Goal: Contribute content: Contribute content

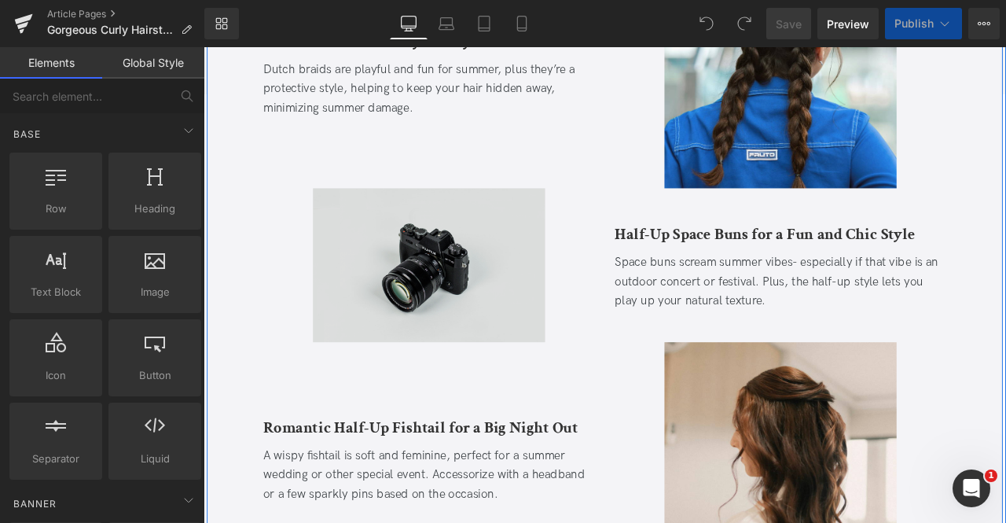
click at [447, 310] on div "Image" at bounding box center [470, 306] width 393 height 182
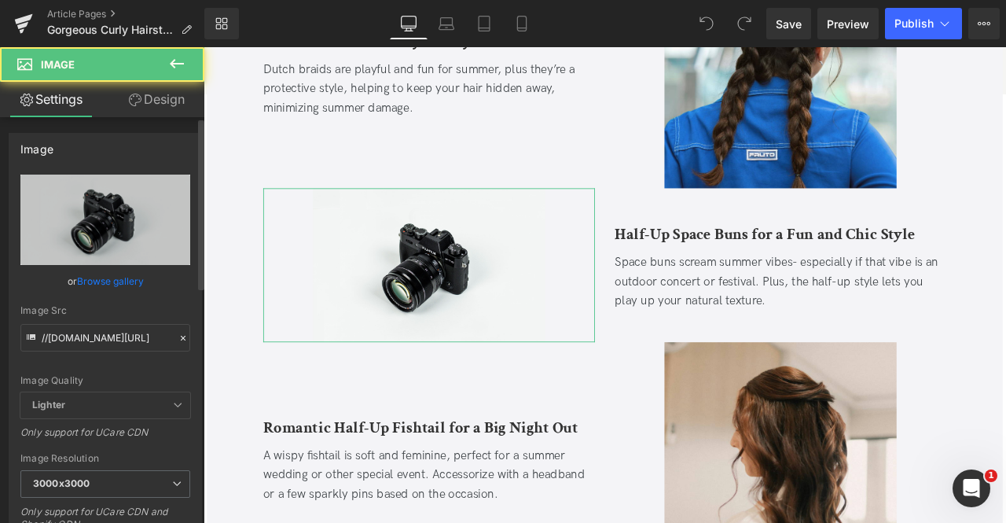
click at [101, 277] on link "Browse gallery" at bounding box center [110, 281] width 67 height 28
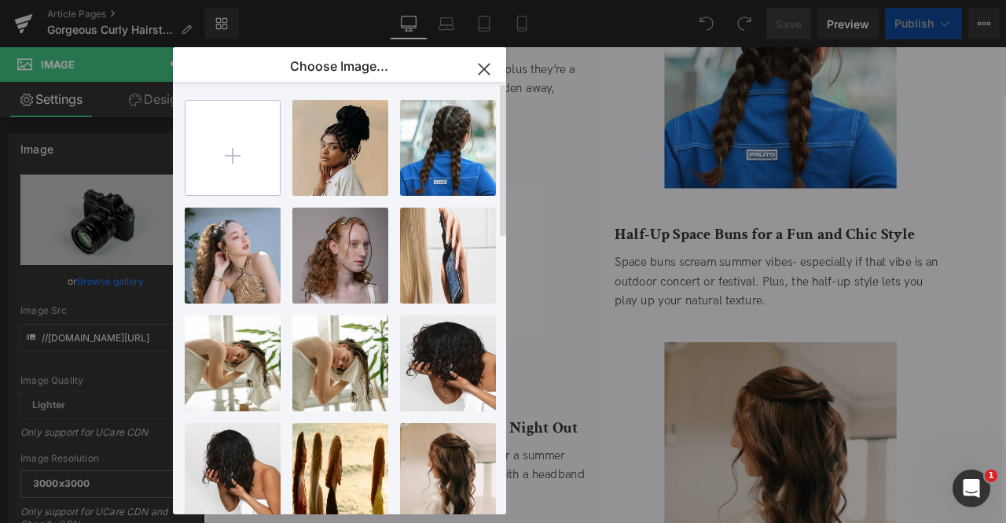
click at [245, 182] on input "file" at bounding box center [232, 148] width 94 height 94
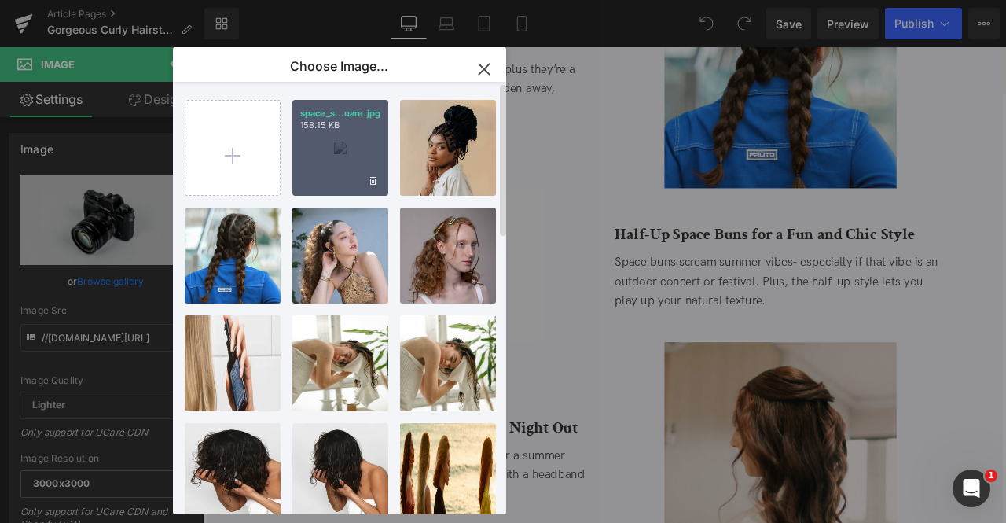
click at [320, 180] on div "space_s...uare.jpg 158.15 KB" at bounding box center [340, 148] width 96 height 96
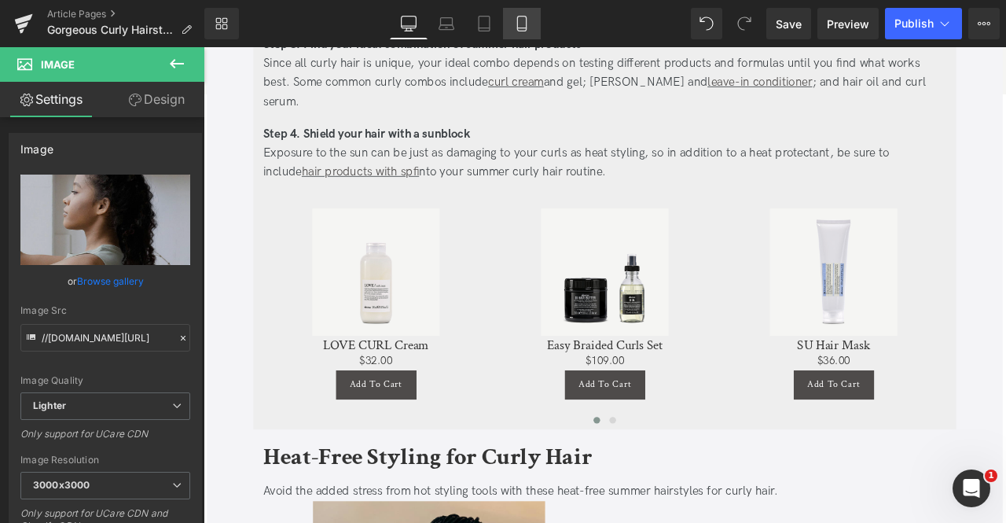
click at [516, 17] on icon at bounding box center [522, 24] width 16 height 16
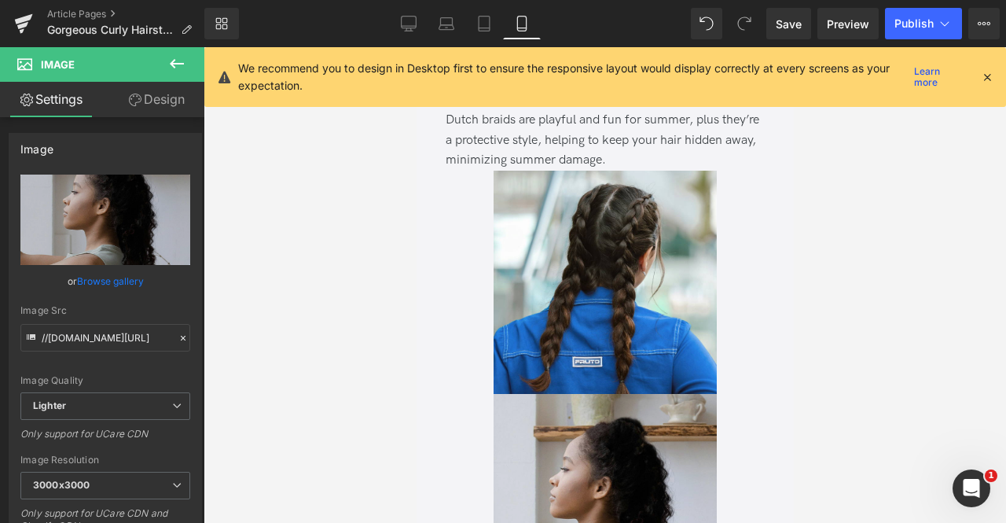
scroll to position [1207, 0]
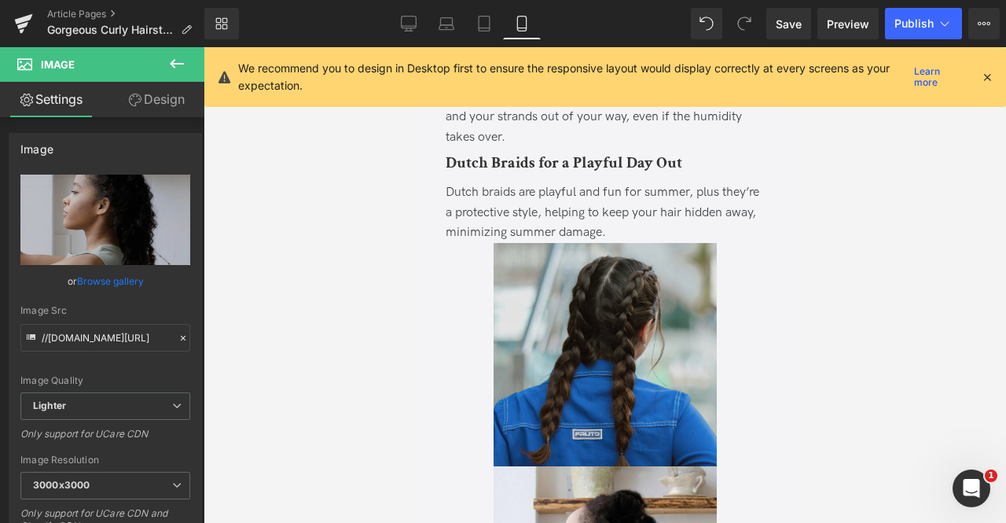
click at [625, 306] on img at bounding box center [604, 354] width 223 height 223
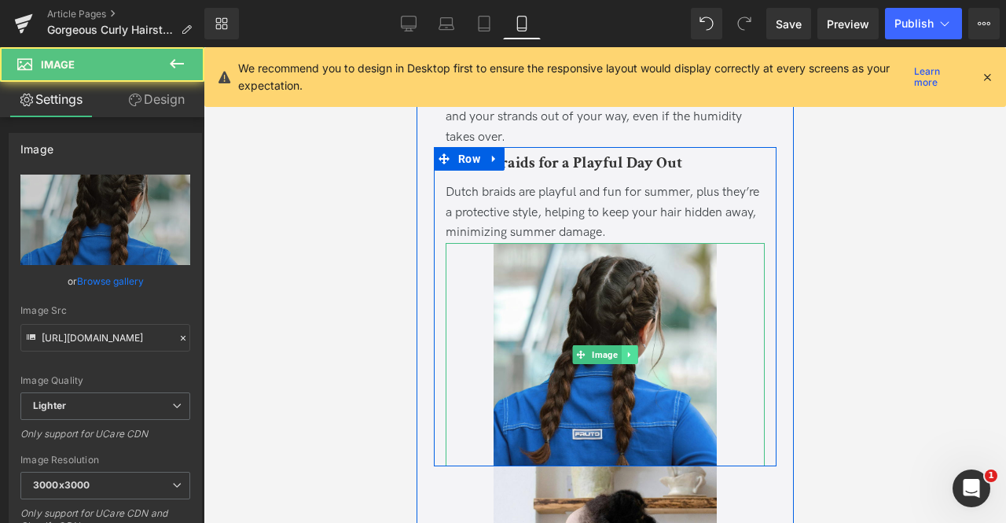
click at [633, 345] on link at bounding box center [629, 354] width 17 height 19
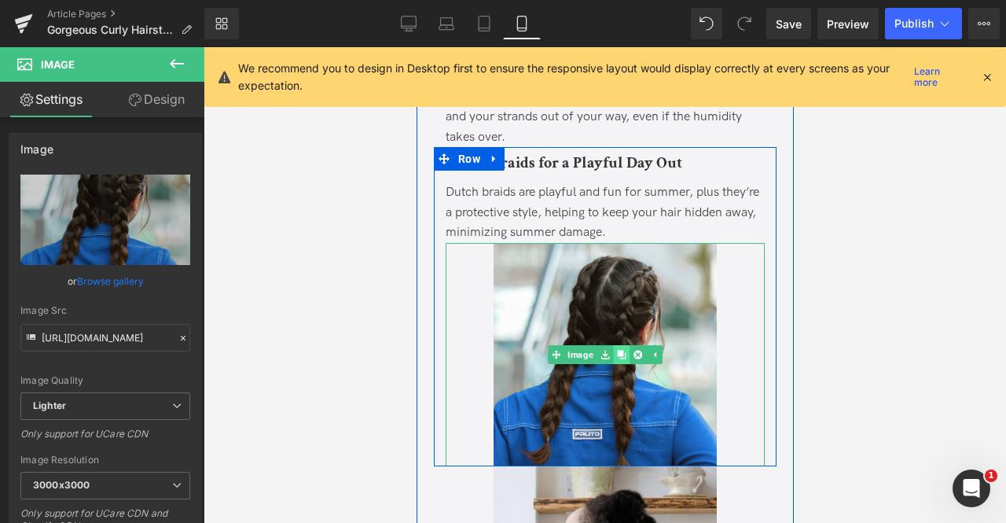
click at [623, 345] on link at bounding box center [620, 354] width 17 height 19
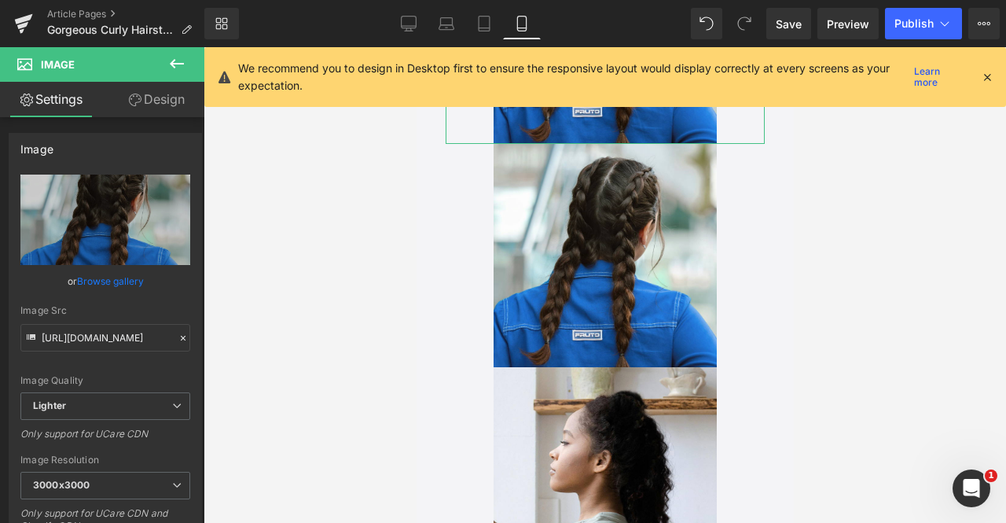
scroll to position [1534, 0]
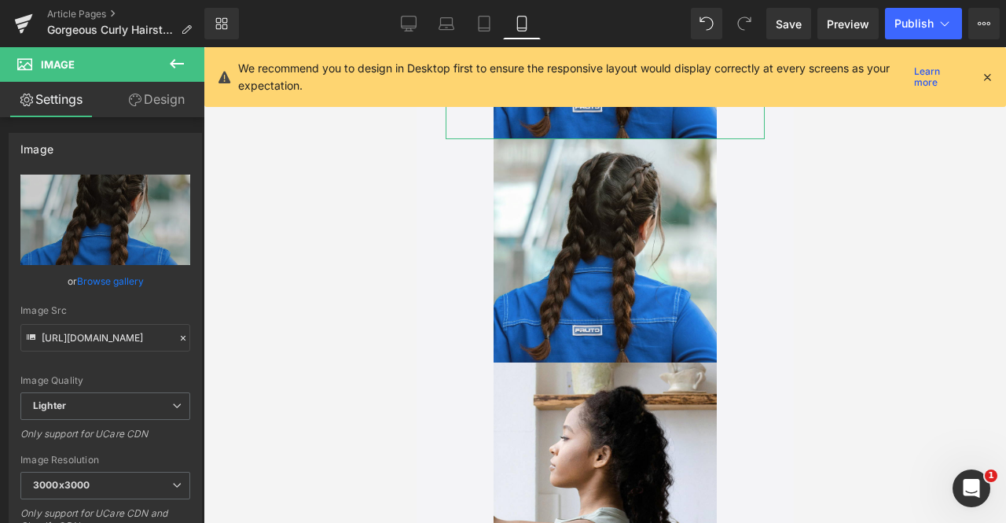
click at [168, 116] on link "Design" at bounding box center [156, 99] width 102 height 35
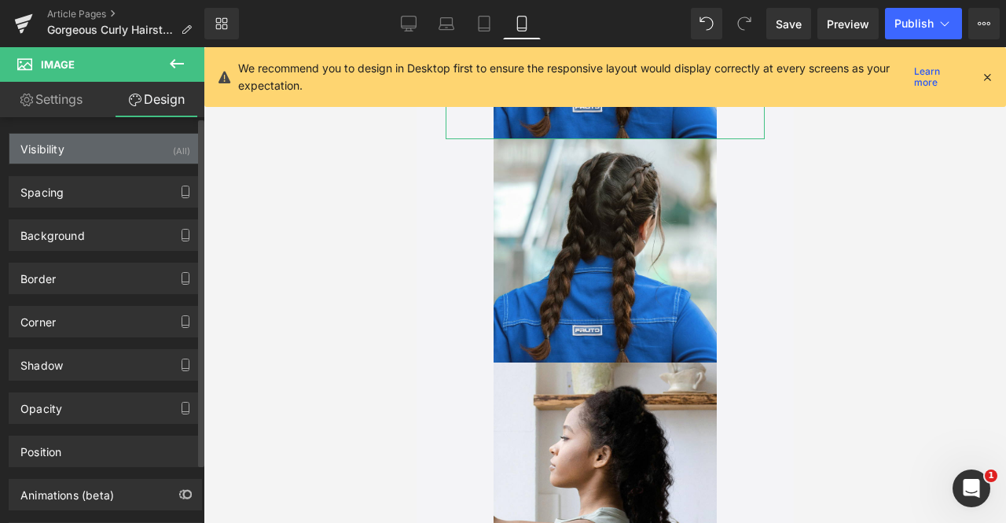
click at [173, 153] on div "(All)" at bounding box center [181, 147] width 17 height 26
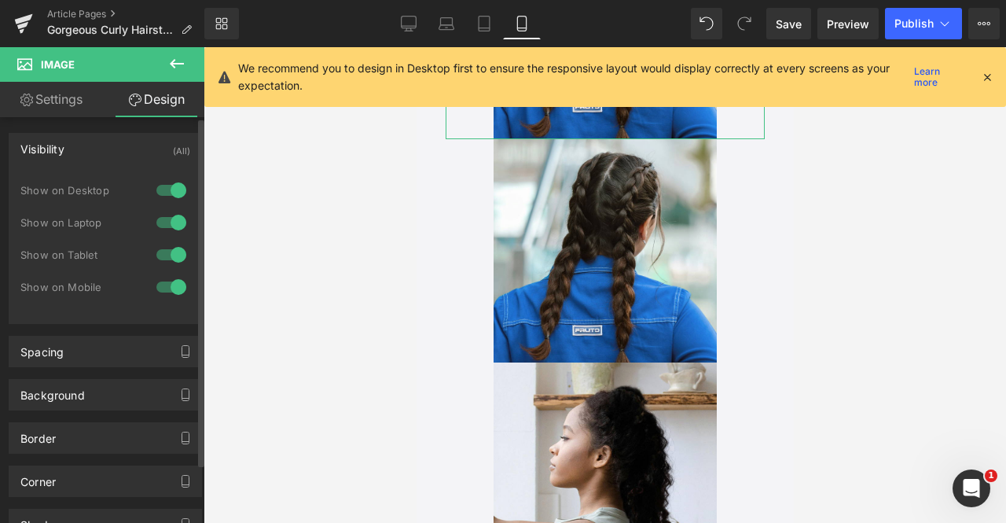
click at [167, 285] on div at bounding box center [171, 286] width 38 height 25
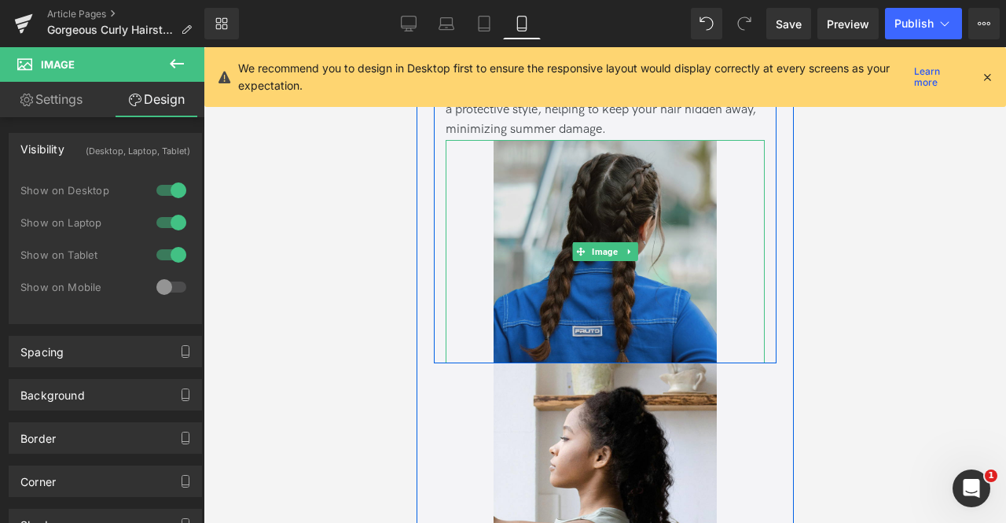
click at [531, 186] on img at bounding box center [604, 251] width 223 height 223
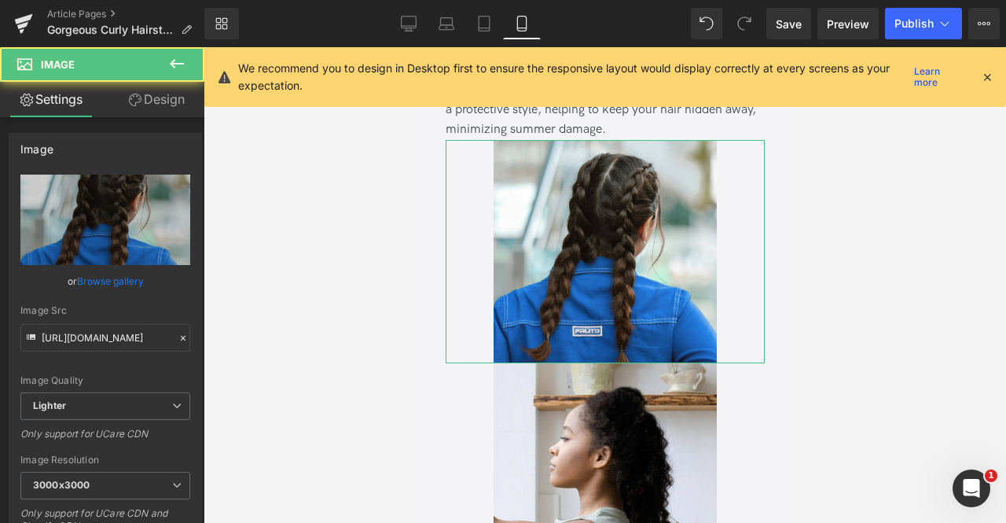
click at [160, 105] on link "Design" at bounding box center [156, 99] width 102 height 35
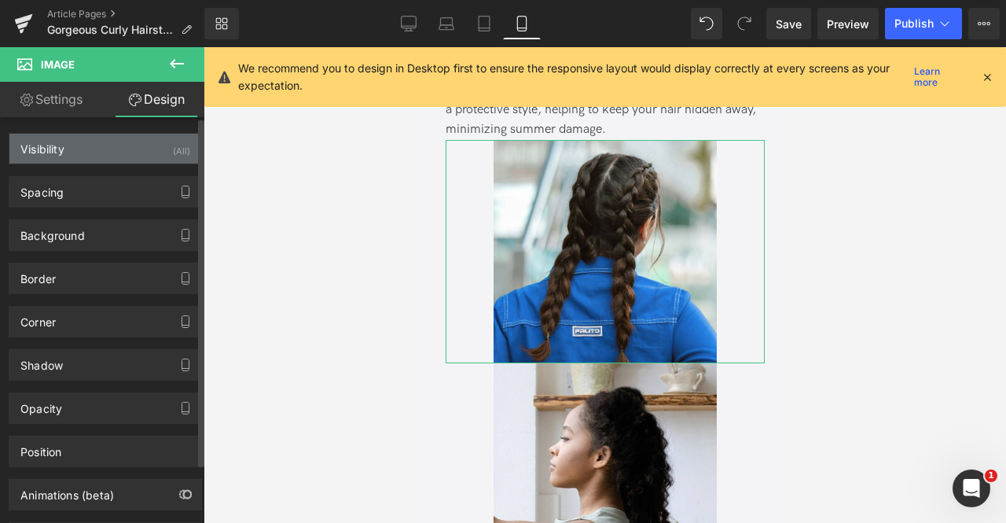
click at [173, 158] on div "(All)" at bounding box center [181, 147] width 17 height 26
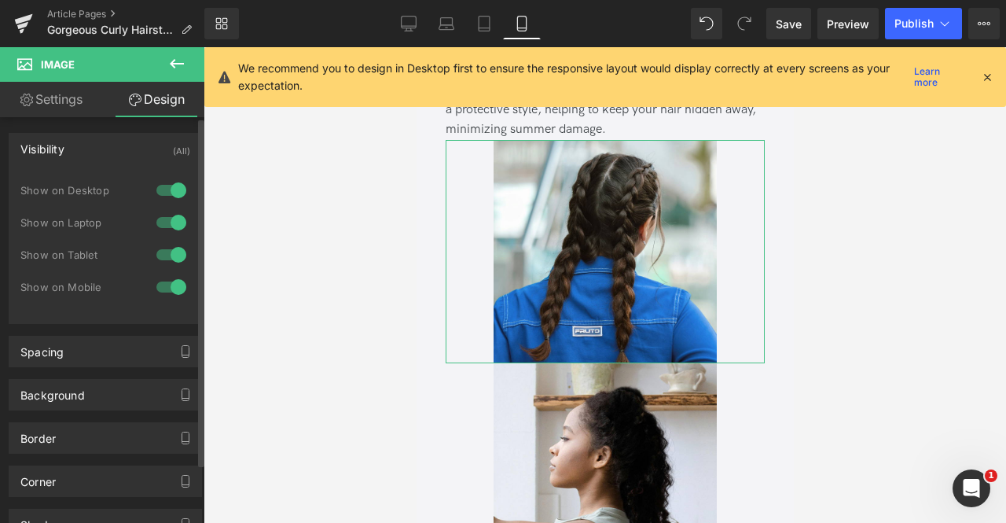
click at [173, 252] on div at bounding box center [171, 254] width 38 height 25
click at [165, 215] on div at bounding box center [171, 222] width 38 height 25
click at [164, 192] on div at bounding box center [171, 190] width 38 height 25
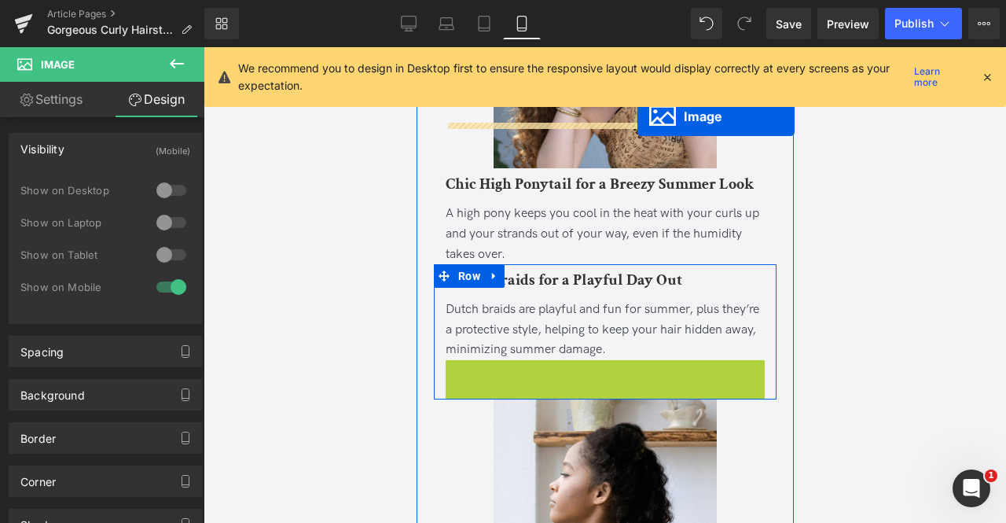
scroll to position [1059, 0]
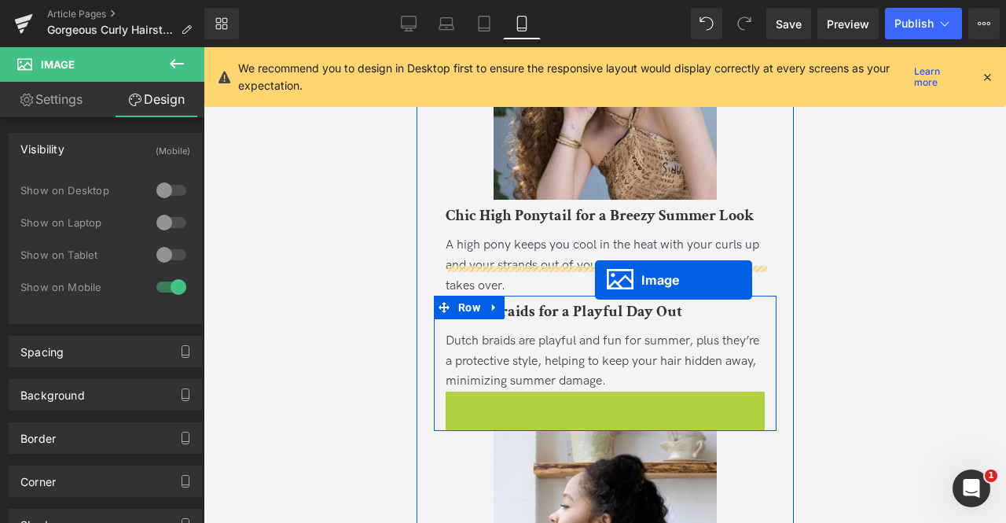
drag, startPoint x: 580, startPoint y: 217, endPoint x: 594, endPoint y: 280, distance: 64.5
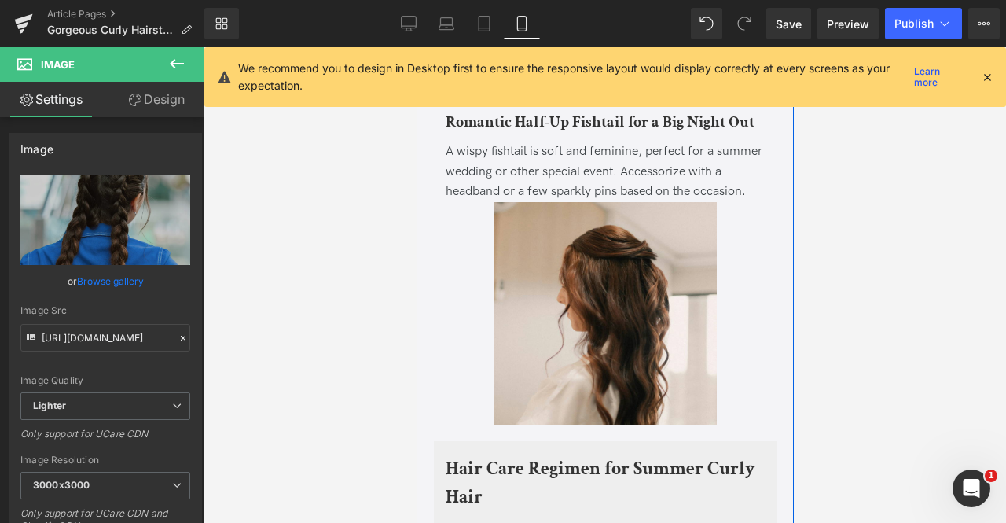
scroll to position [1887, 0]
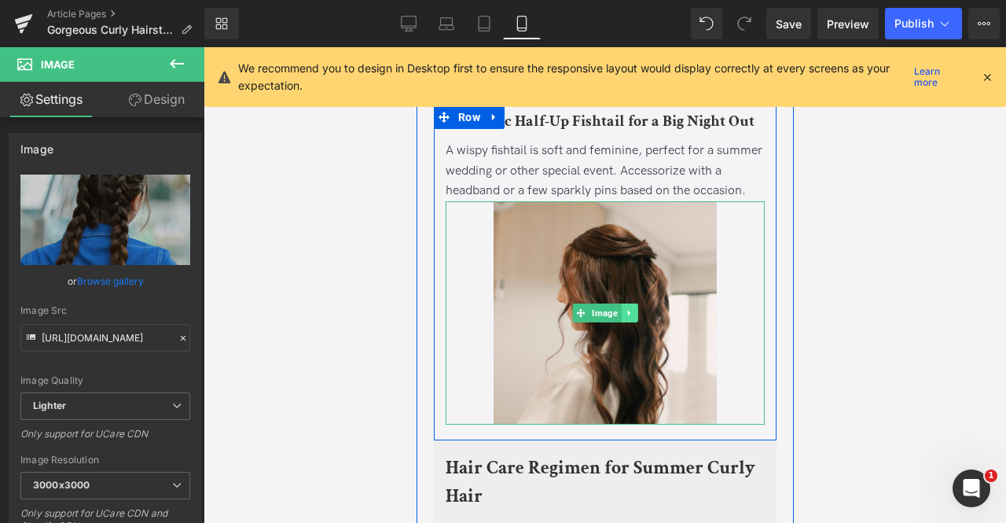
click at [631, 303] on link at bounding box center [629, 312] width 17 height 19
click at [619, 308] on icon at bounding box center [620, 312] width 9 height 9
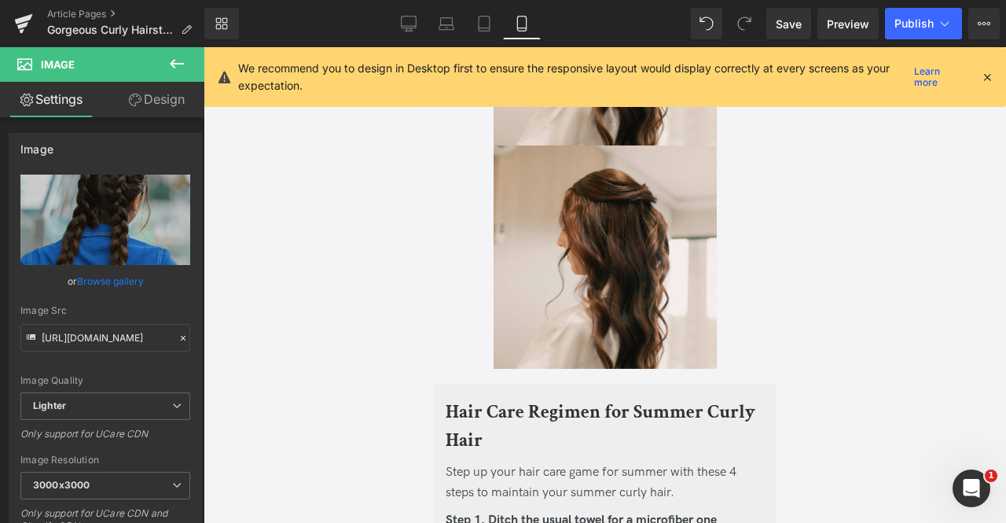
scroll to position [2173, 0]
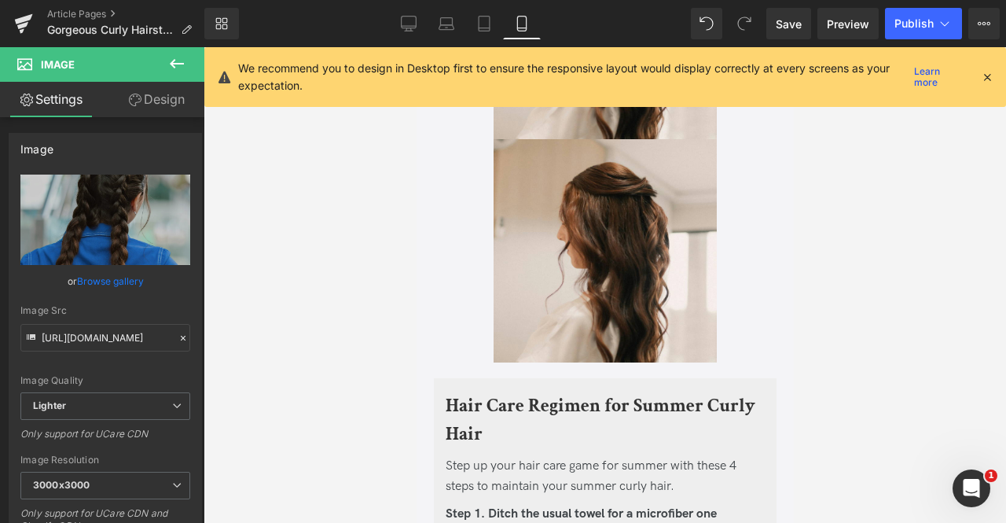
click at [156, 109] on link "Design" at bounding box center [156, 99] width 102 height 35
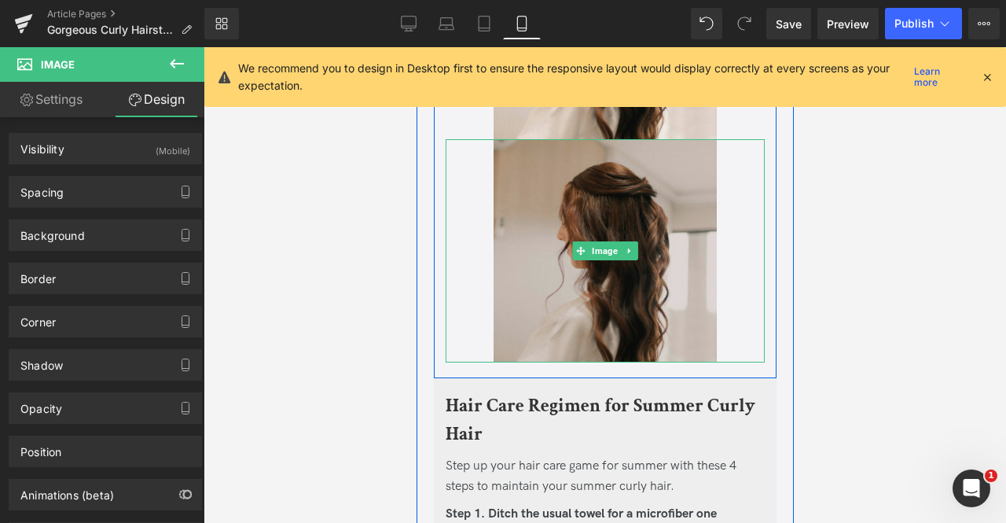
click at [555, 177] on img at bounding box center [604, 250] width 223 height 223
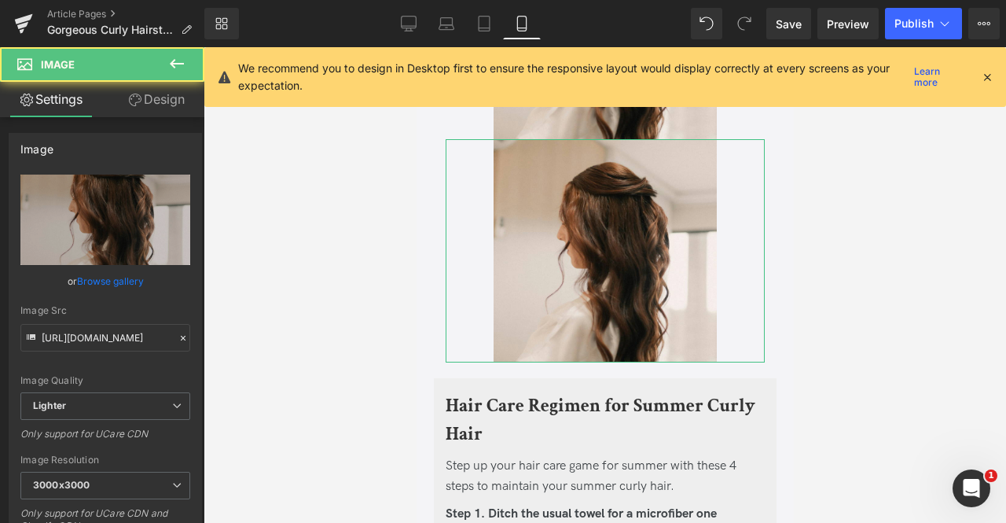
click at [147, 101] on link "Design" at bounding box center [156, 99] width 102 height 35
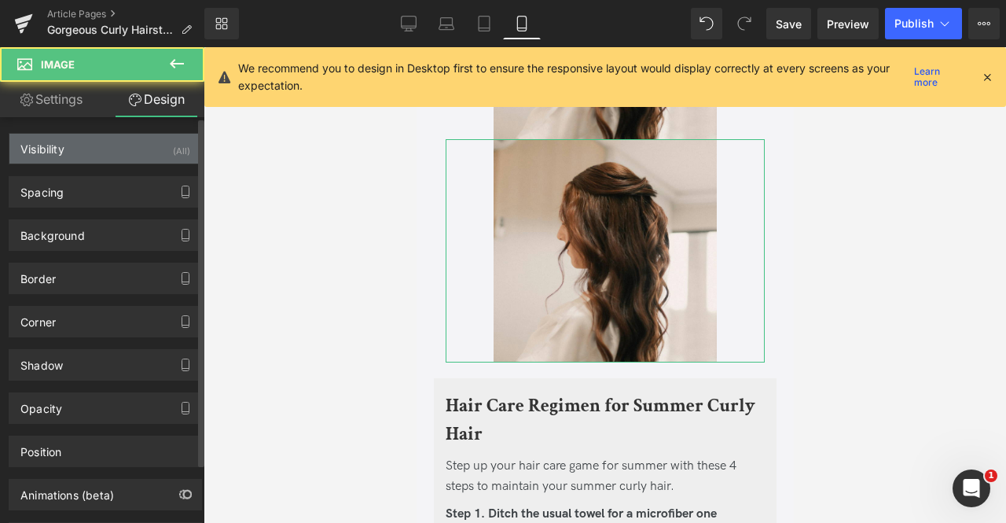
click at [152, 152] on div "Visibility (All)" at bounding box center [105, 149] width 192 height 30
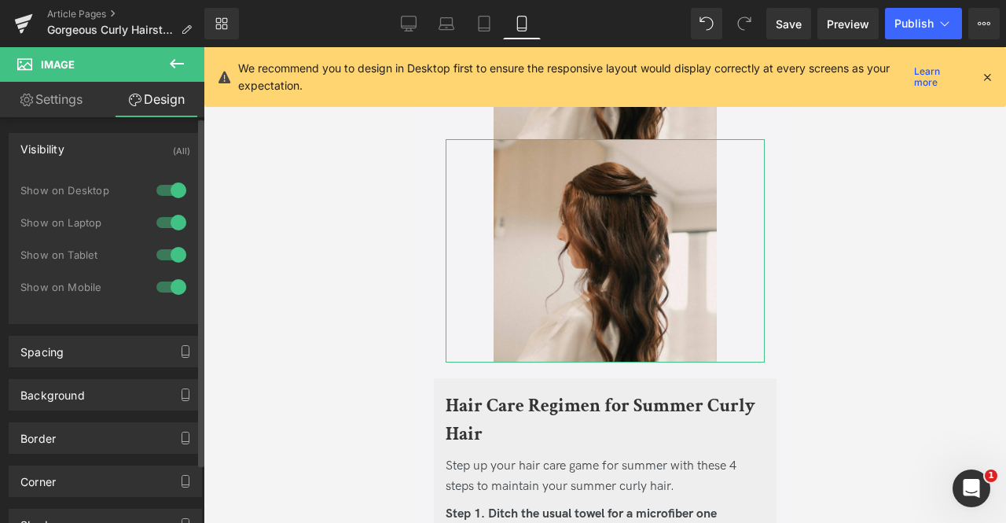
click at [160, 274] on div at bounding box center [171, 286] width 38 height 25
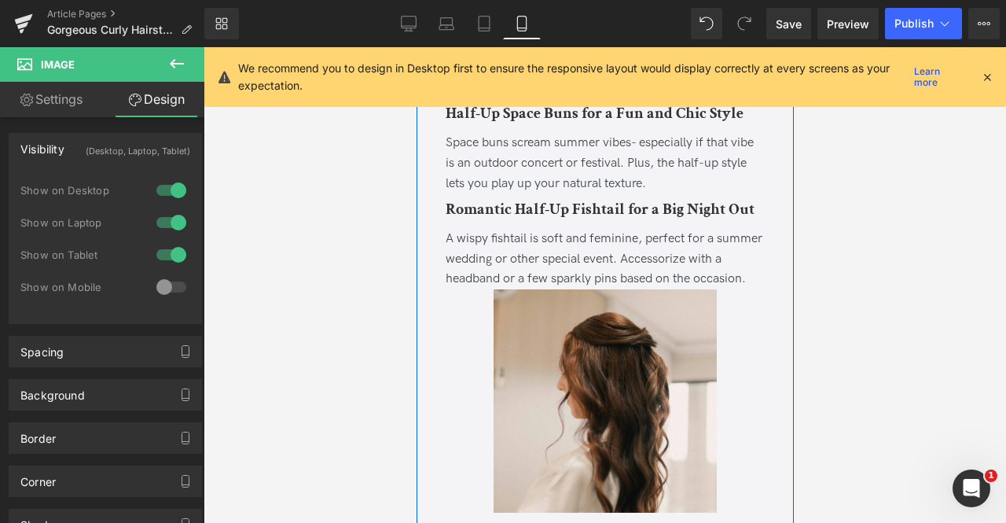
scroll to position [1794, 0]
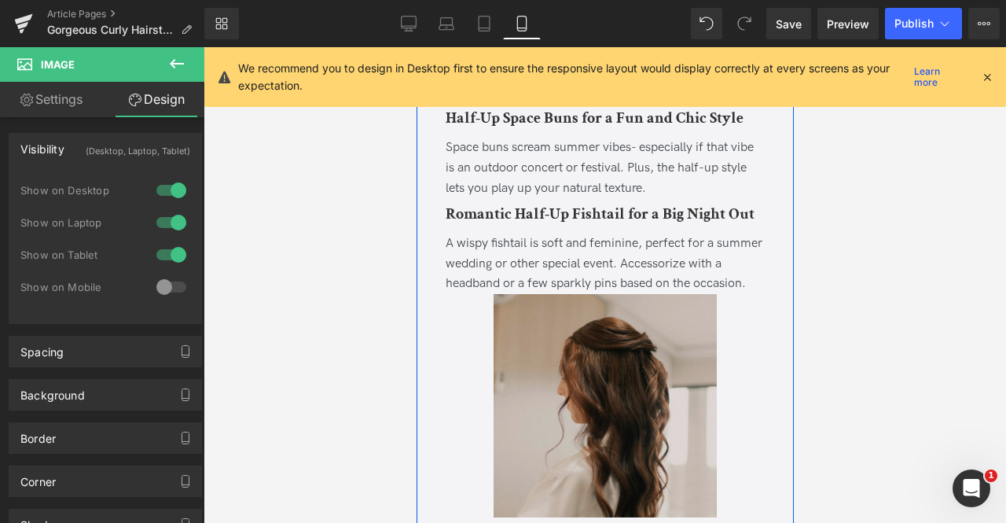
click at [558, 340] on img at bounding box center [604, 405] width 223 height 223
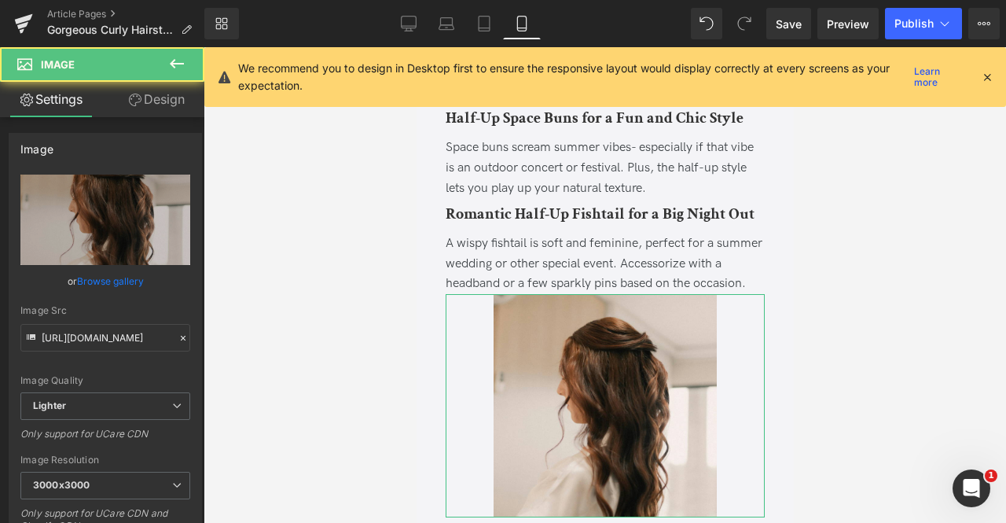
click at [148, 111] on link "Design" at bounding box center [156, 99] width 102 height 35
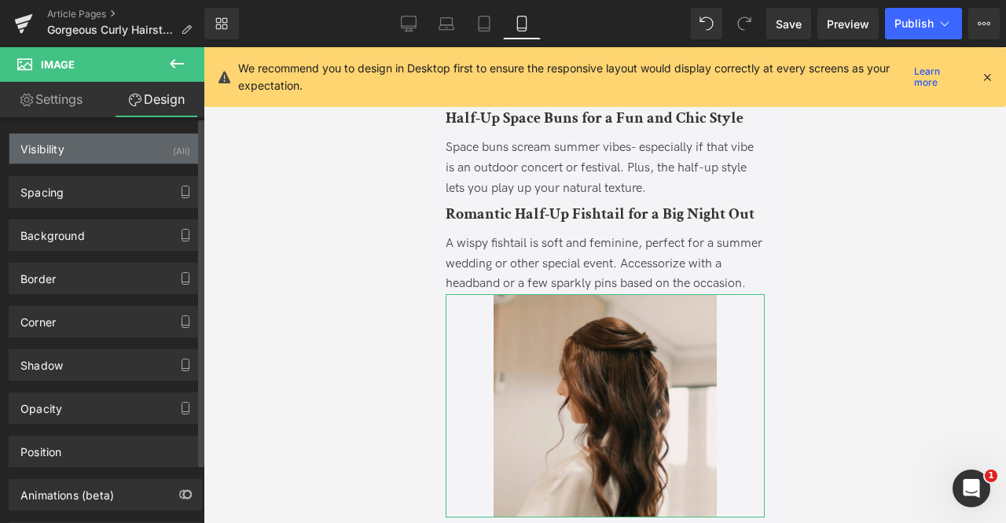
click at [145, 155] on div "Visibility (All)" at bounding box center [105, 149] width 192 height 30
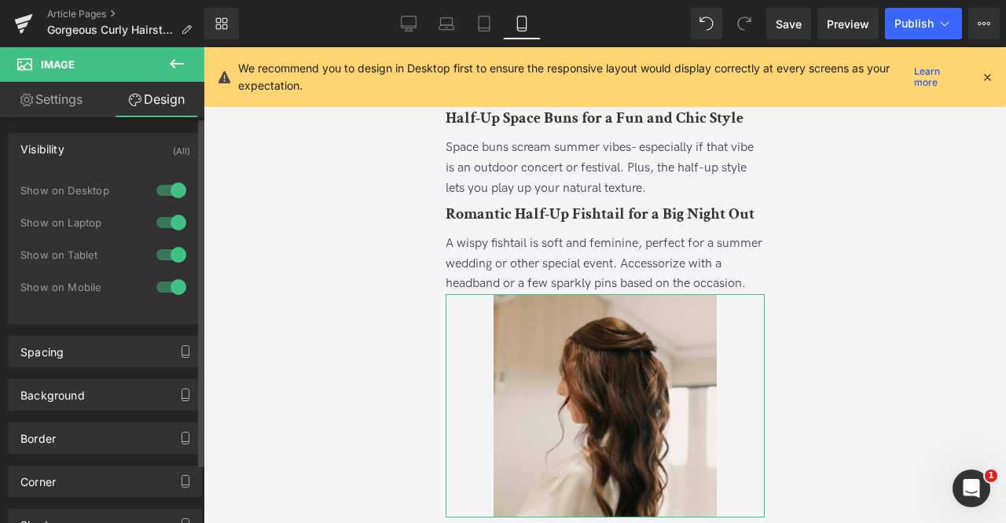
click at [163, 252] on div at bounding box center [171, 254] width 38 height 25
click at [164, 224] on div at bounding box center [171, 222] width 38 height 25
click at [152, 191] on div at bounding box center [171, 190] width 38 height 25
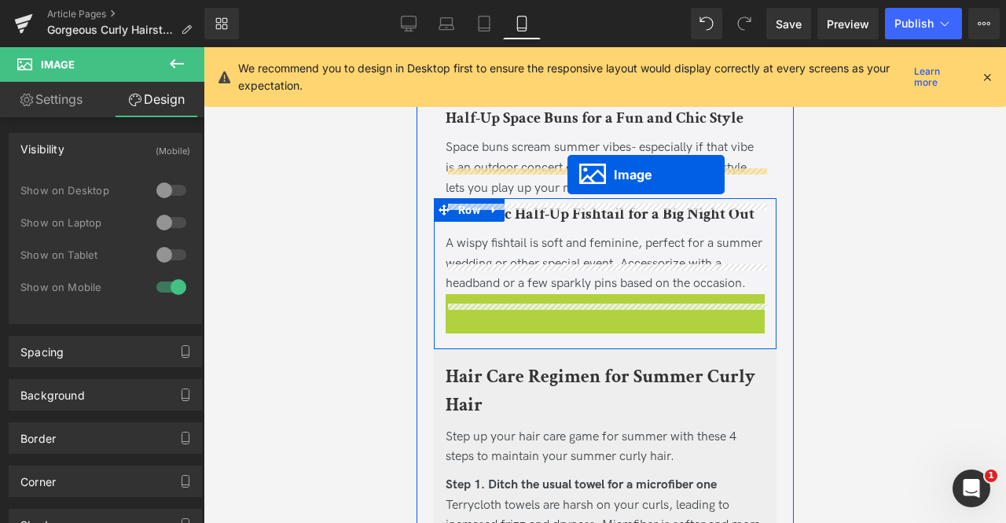
drag, startPoint x: 552, startPoint y: 372, endPoint x: 567, endPoint y: 174, distance: 197.9
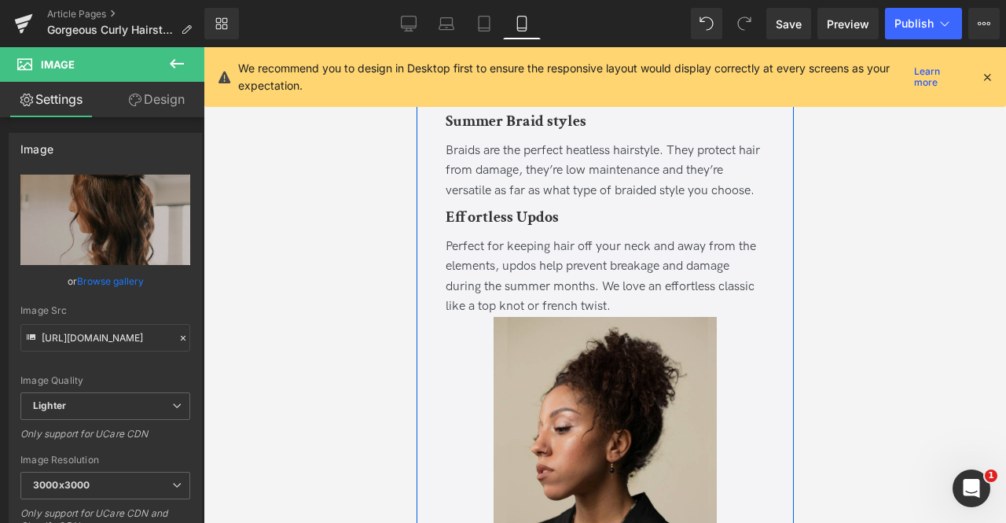
scroll to position [3498, 0]
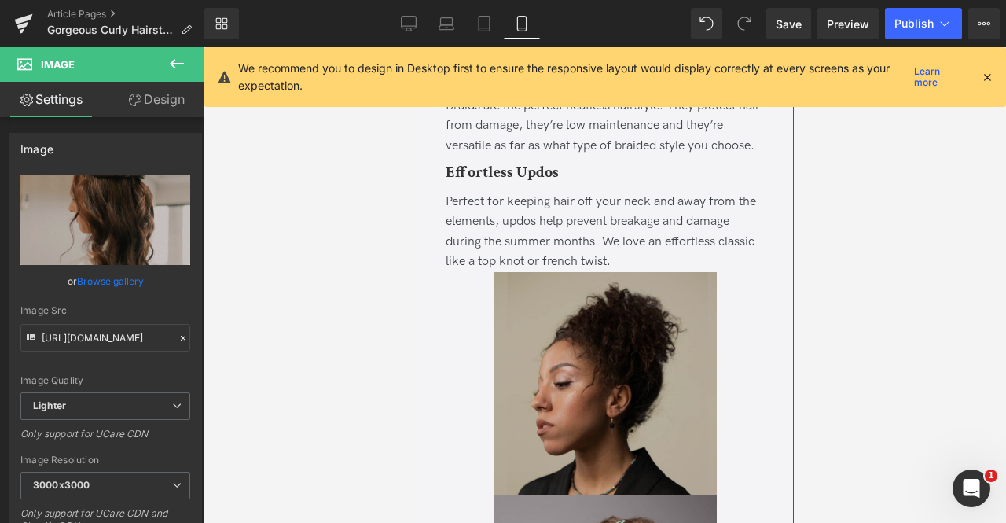
click at [615, 329] on img at bounding box center [604, 383] width 223 height 223
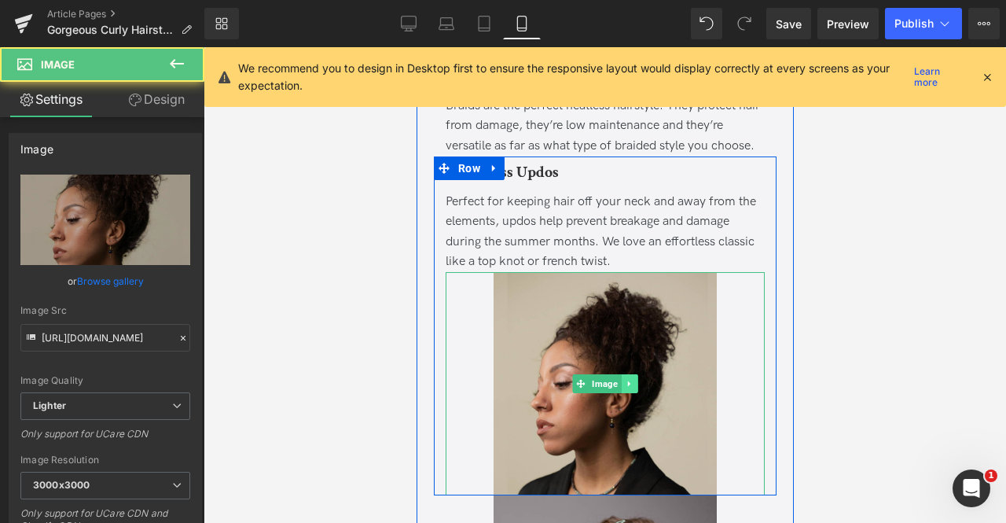
click at [626, 379] on icon at bounding box center [628, 383] width 9 height 9
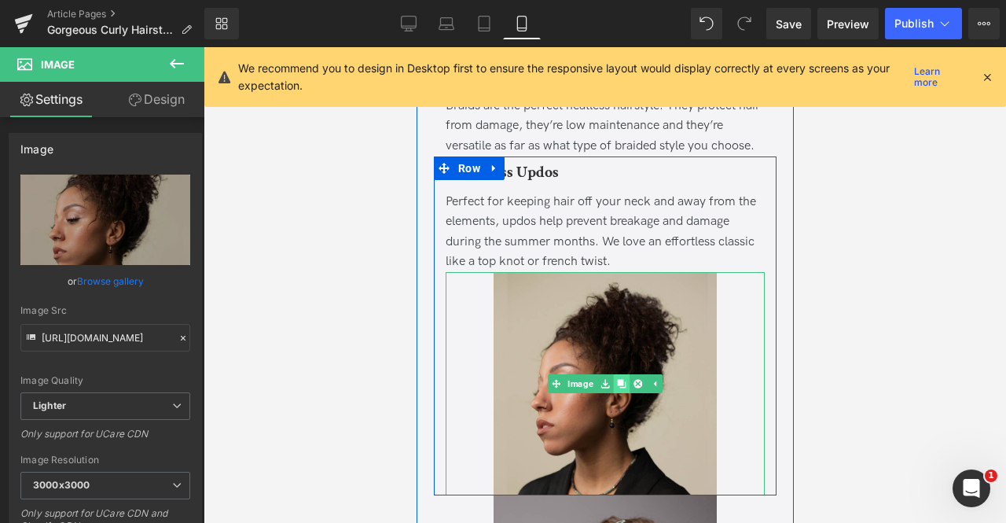
click at [616, 380] on icon at bounding box center [620, 384] width 9 height 9
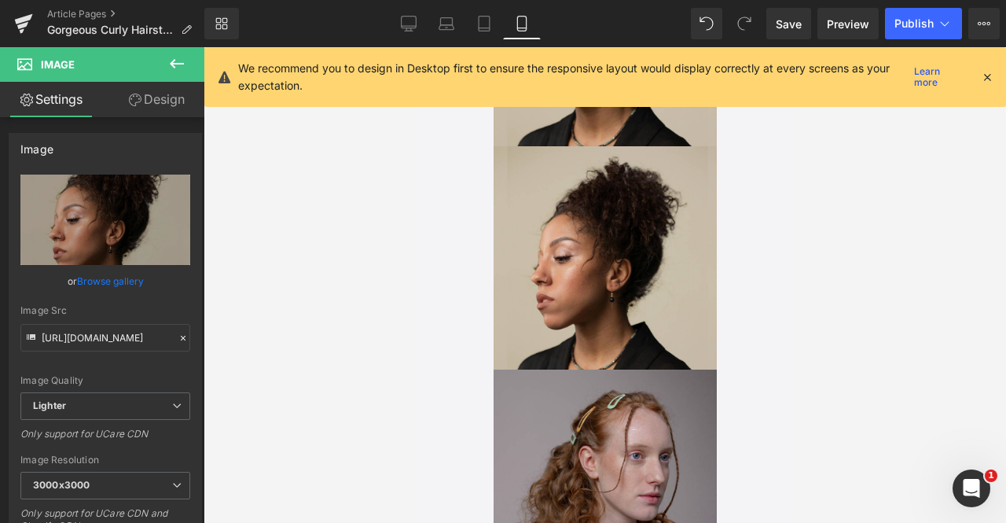
scroll to position [3854, 0]
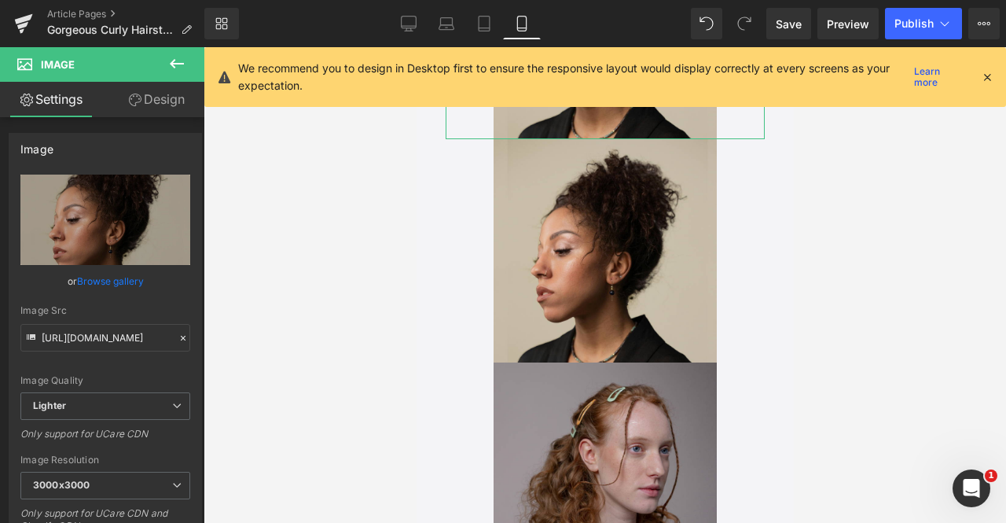
click at [143, 101] on link "Design" at bounding box center [156, 99] width 102 height 35
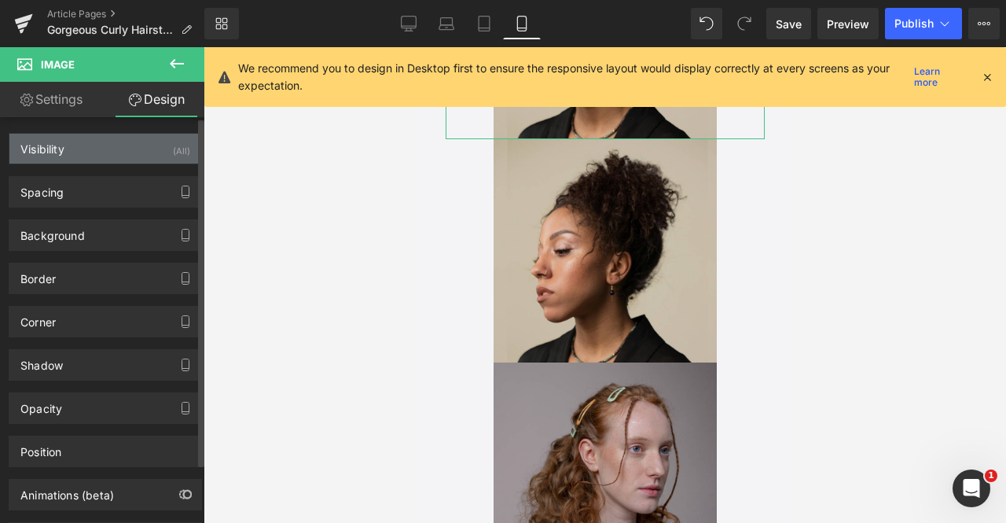
click at [147, 141] on div "Visibility (All)" at bounding box center [105, 149] width 192 height 30
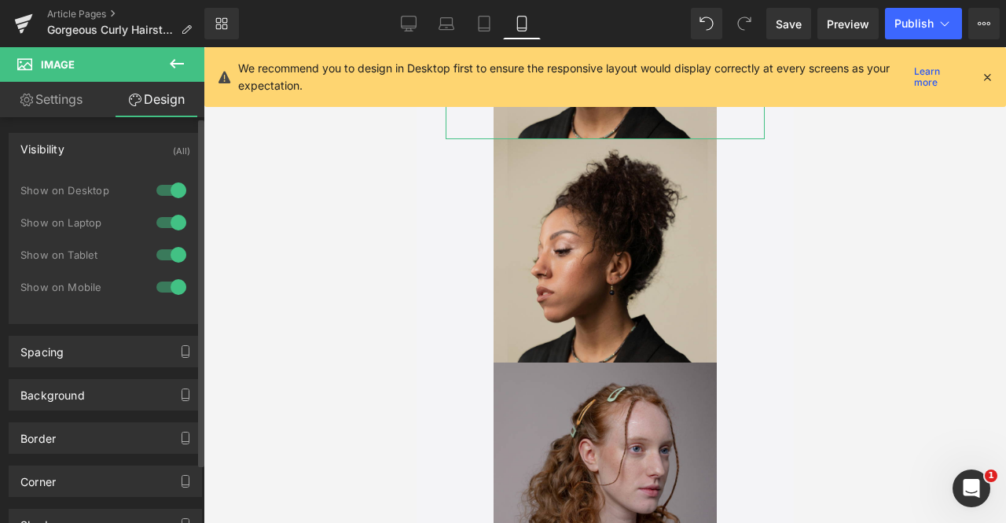
click at [162, 281] on div at bounding box center [171, 286] width 38 height 25
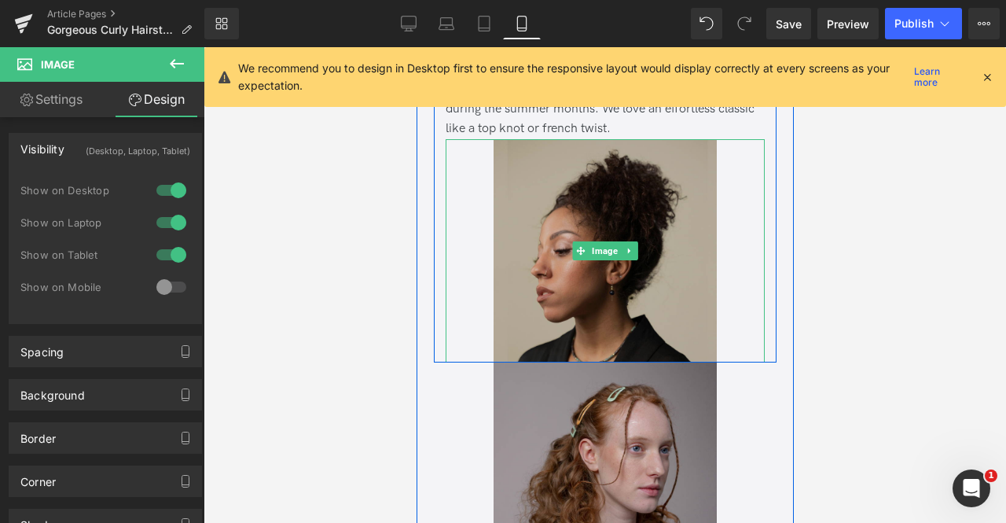
click at [596, 209] on img at bounding box center [604, 250] width 223 height 223
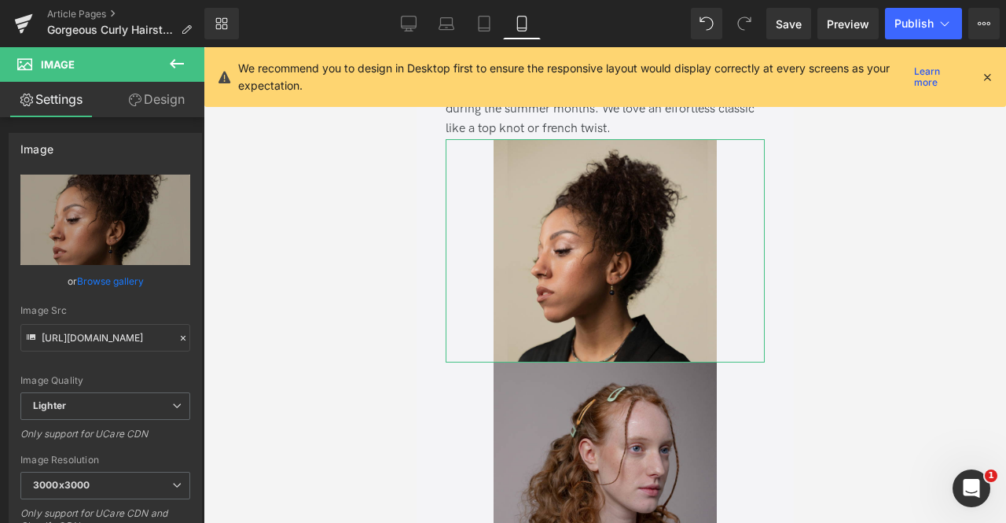
click at [177, 106] on link "Design" at bounding box center [156, 99] width 102 height 35
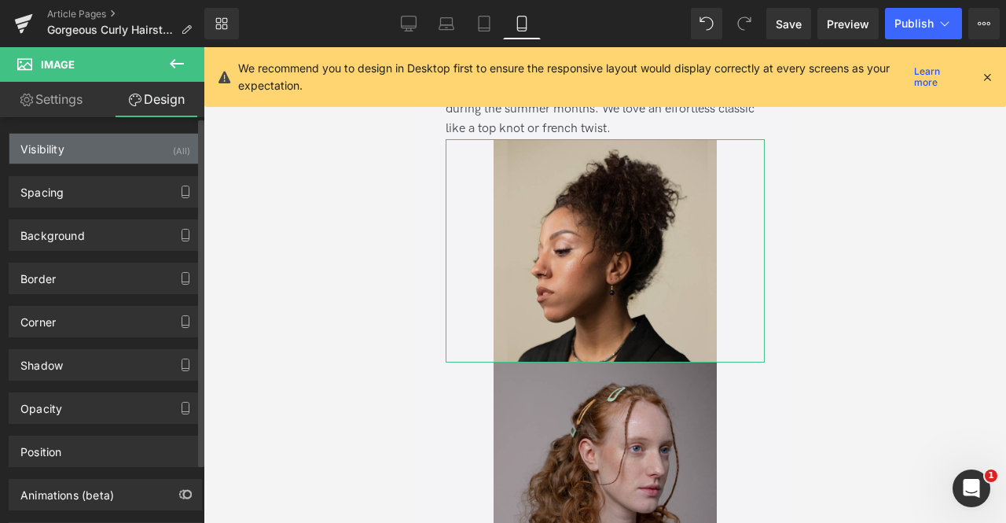
click at [176, 144] on div "(All)" at bounding box center [181, 147] width 17 height 26
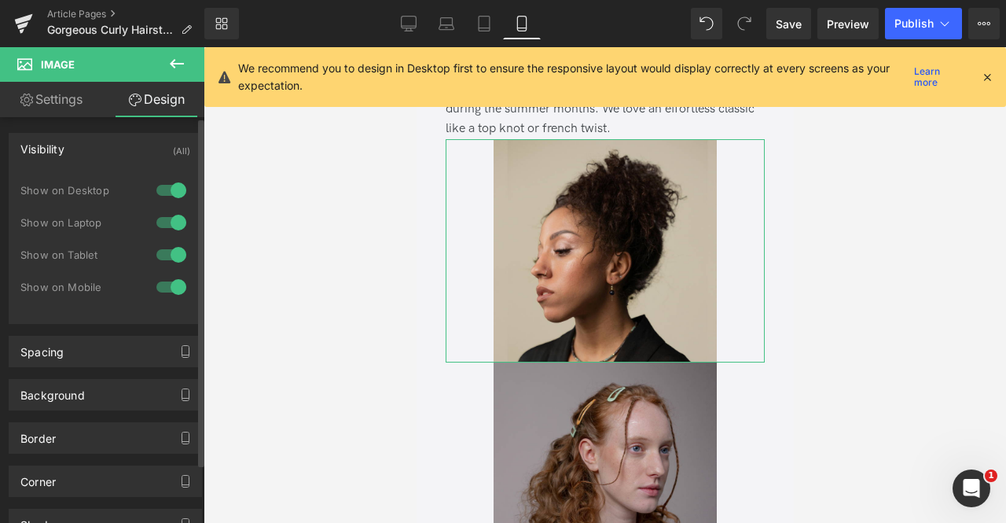
click at [168, 248] on div at bounding box center [171, 254] width 38 height 25
click at [164, 215] on div at bounding box center [171, 222] width 38 height 25
click at [163, 195] on div at bounding box center [171, 190] width 38 height 25
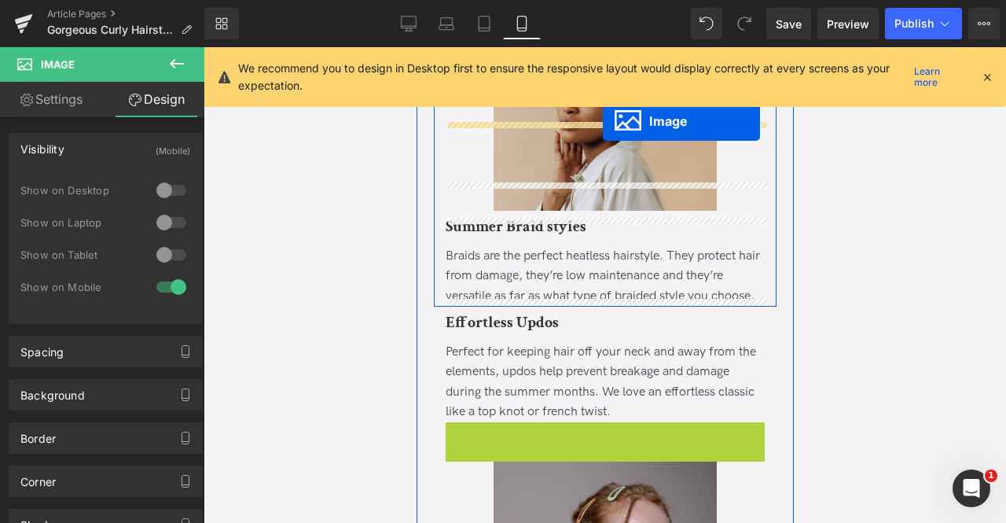
scroll to position [3332, 0]
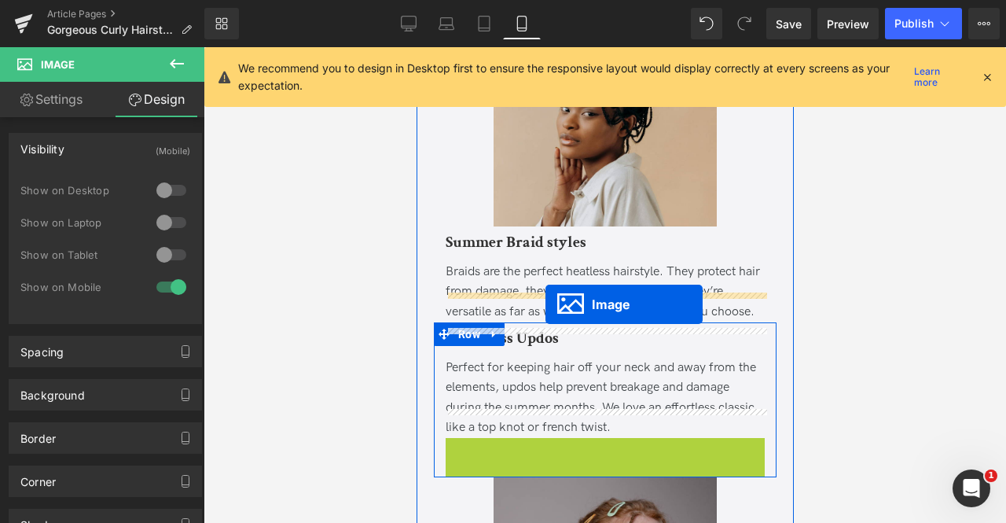
drag, startPoint x: 578, startPoint y: 220, endPoint x: 545, endPoint y: 304, distance: 90.6
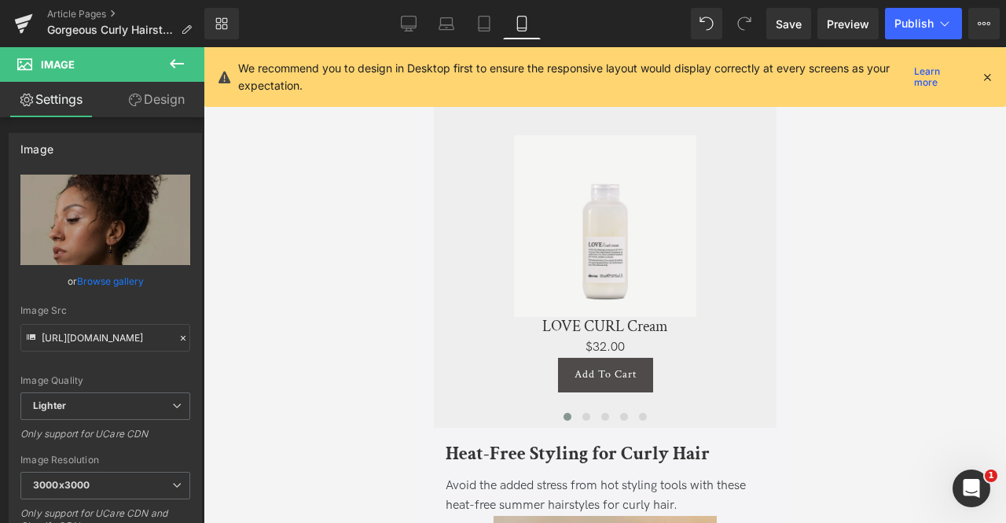
scroll to position [2574, 0]
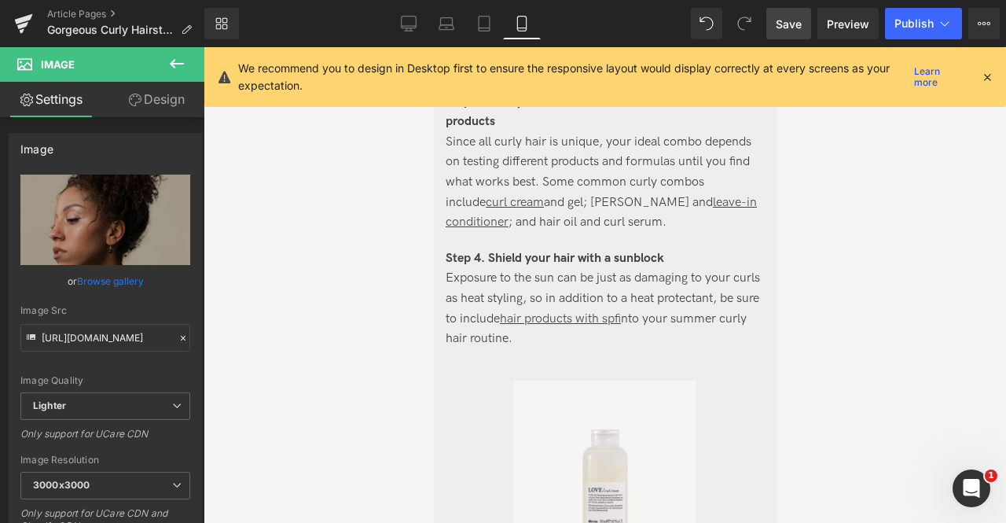
click at [786, 20] on span "Save" at bounding box center [789, 24] width 26 height 17
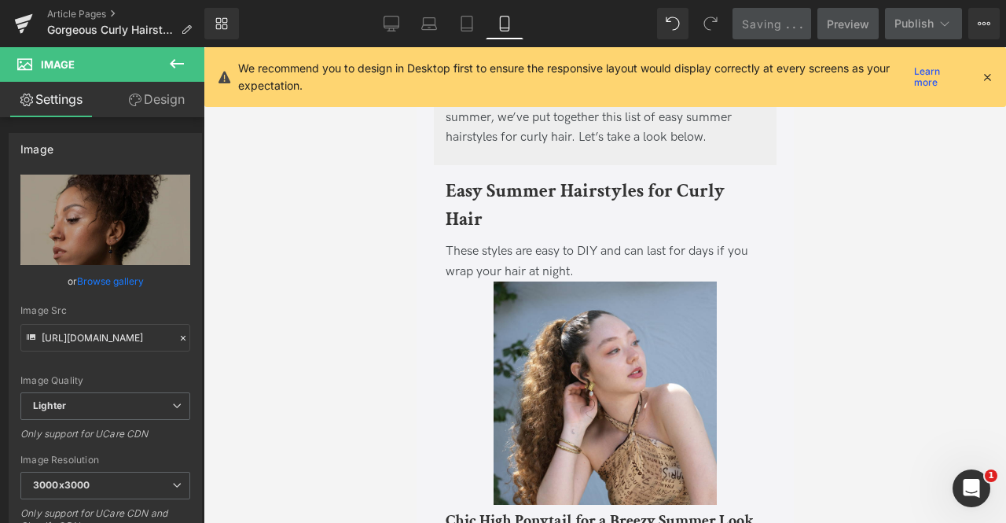
scroll to position [186, 0]
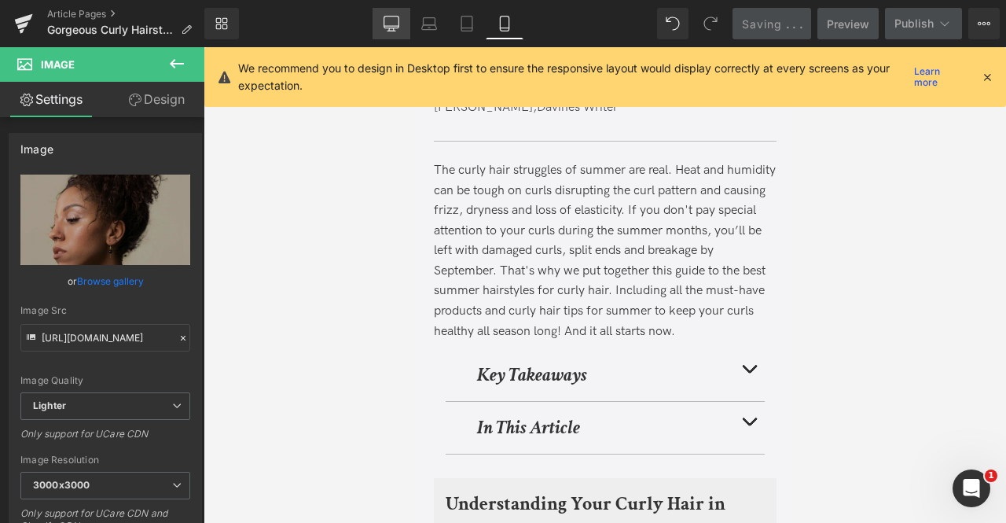
click at [389, 20] on icon at bounding box center [392, 24] width 16 height 16
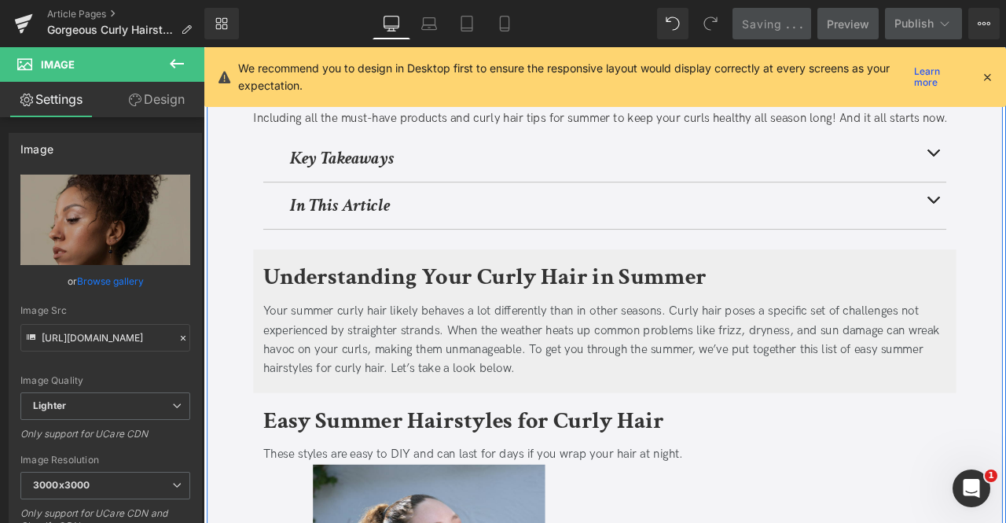
scroll to position [303, 0]
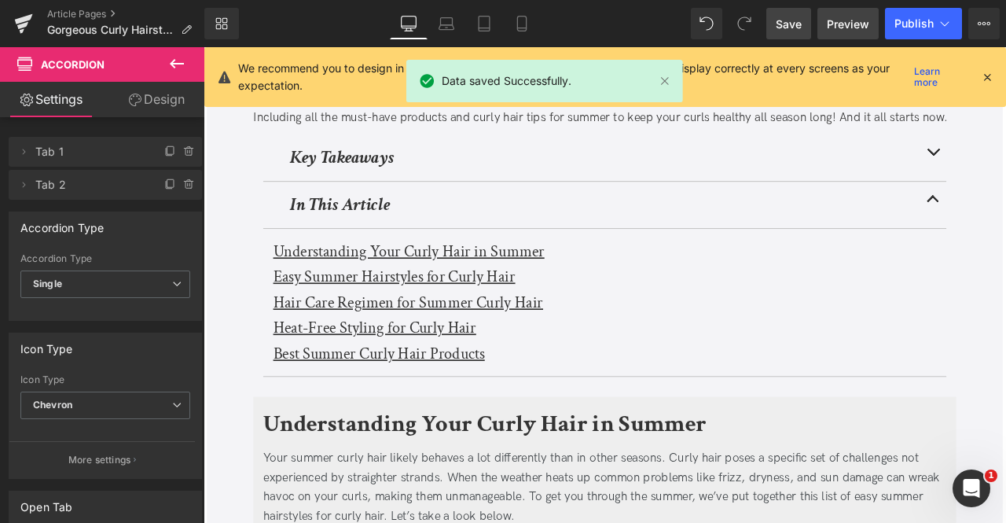
click at [852, 26] on span "Preview" at bounding box center [848, 24] width 42 height 17
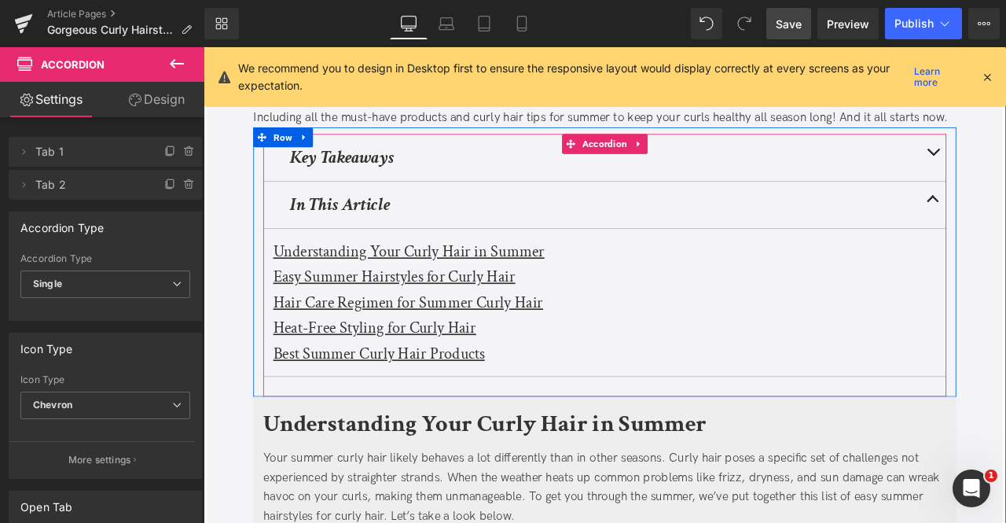
scroll to position [0, 0]
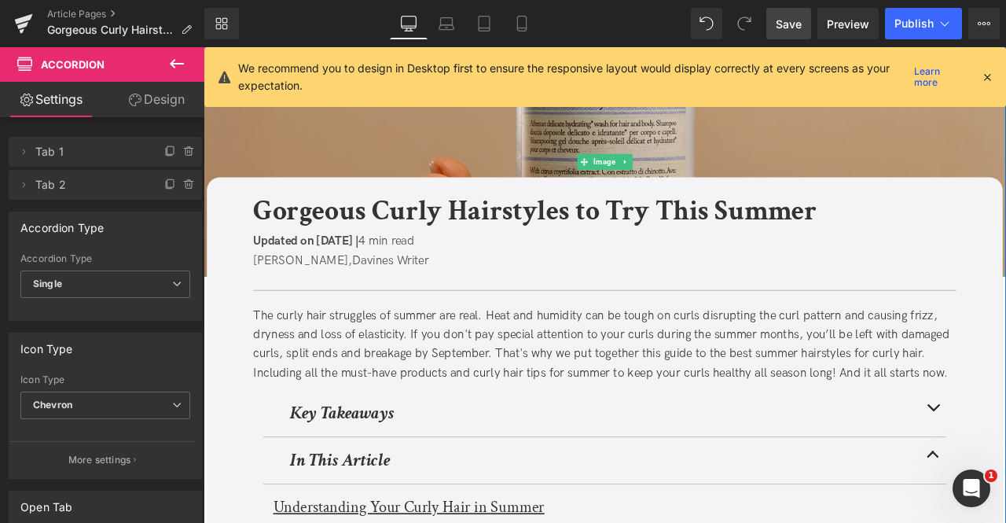
click at [319, 170] on img at bounding box center [679, 183] width 951 height 272
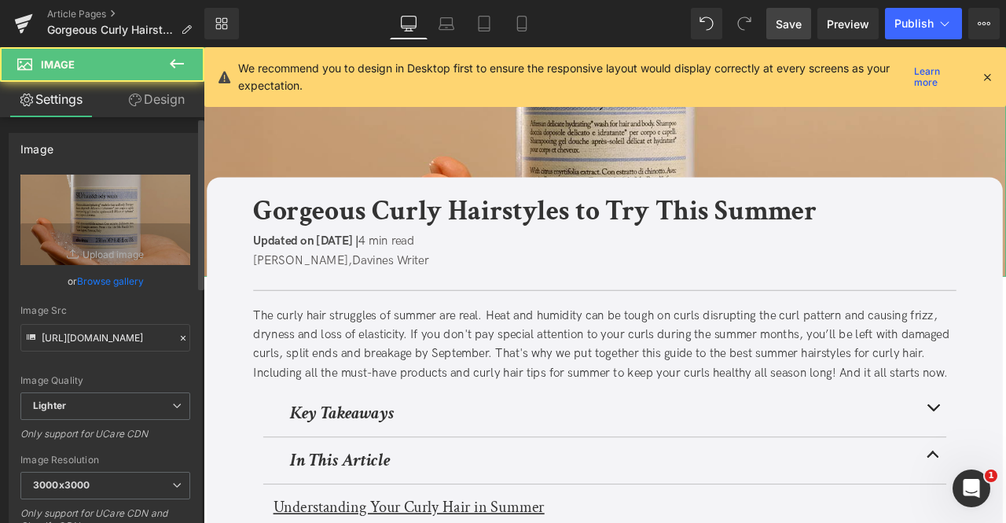
click at [117, 282] on link "Browse gallery" at bounding box center [110, 281] width 67 height 28
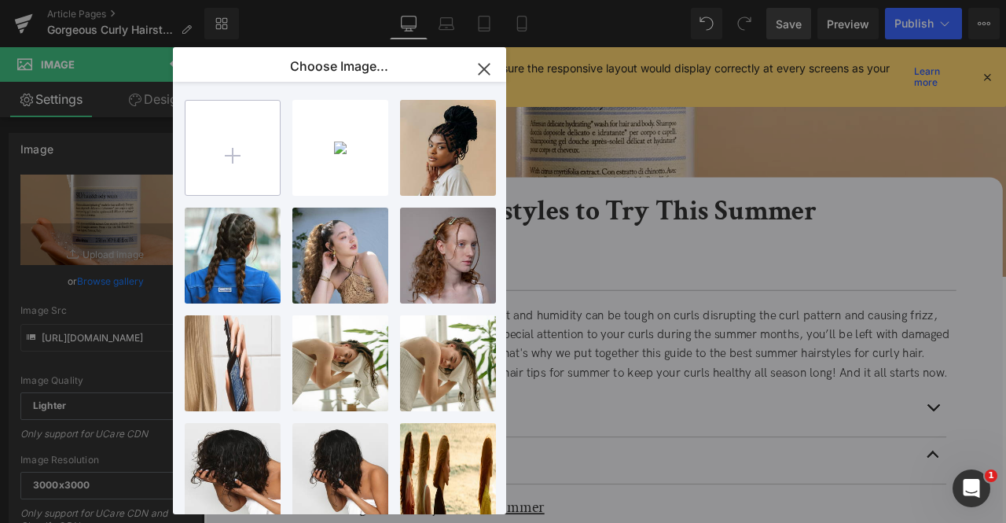
click at [219, 166] on input "file" at bounding box center [232, 148] width 94 height 94
type input "C:\fakepath\curly header.jpg"
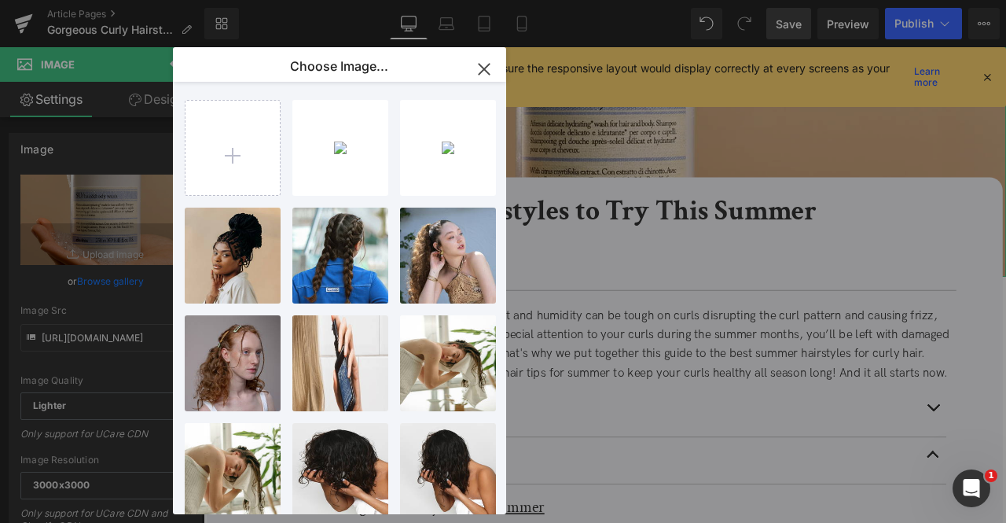
click at [95, 0] on div "Image You are previewing how the will restyle your page. You can not edit Eleme…" at bounding box center [503, 0] width 1006 height 0
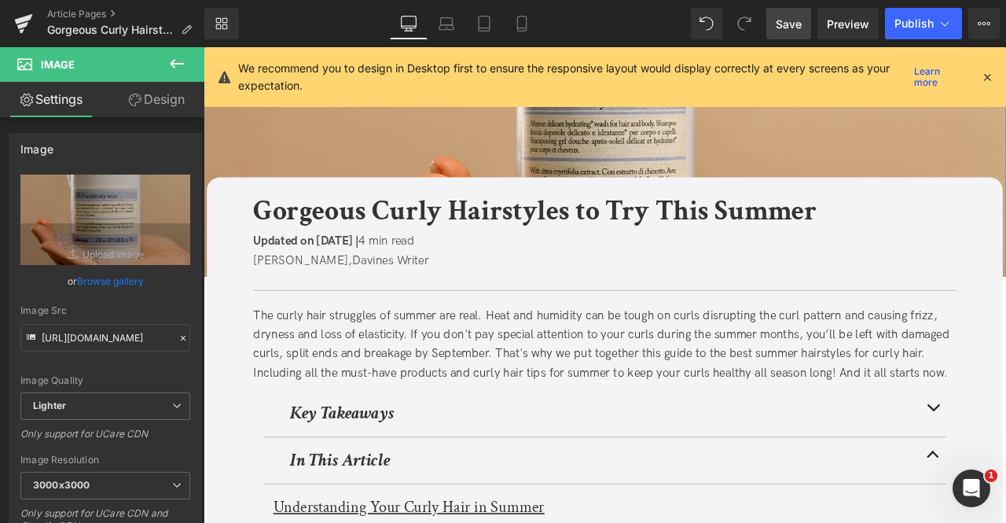
click at [95, 277] on link "Browse gallery" at bounding box center [110, 281] width 67 height 28
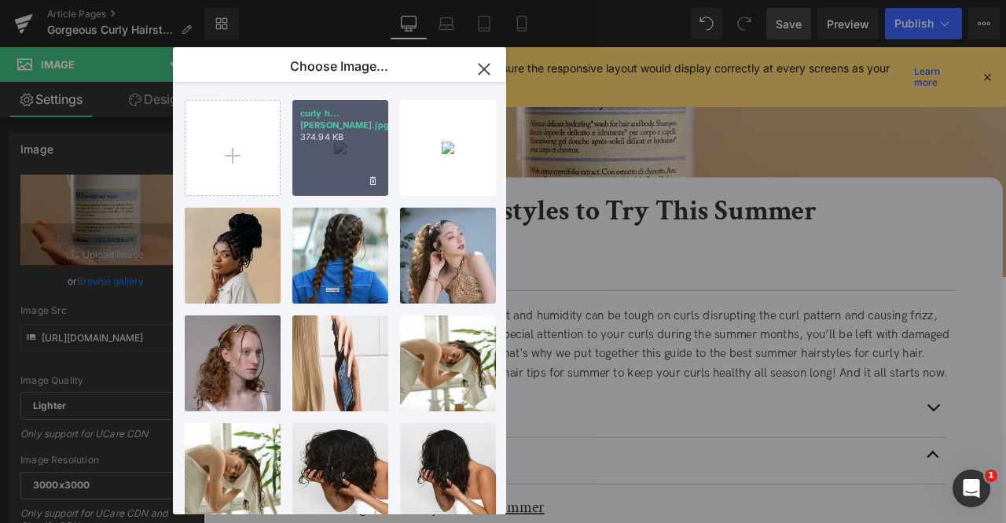
click at [346, 144] on div "curly h...[PERSON_NAME].jpg 374.94 KB" at bounding box center [340, 148] width 96 height 96
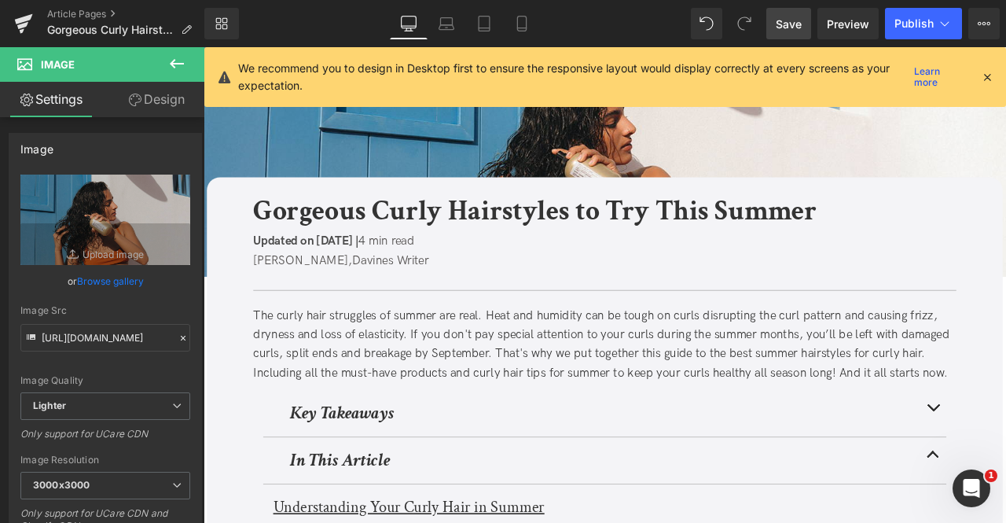
click at [993, 73] on icon at bounding box center [987, 77] width 14 height 14
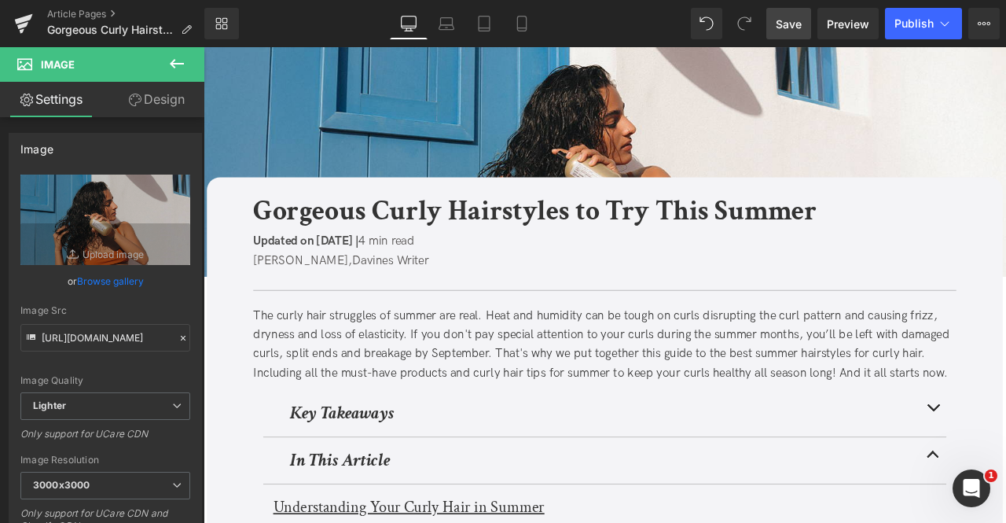
click at [803, 17] on link "Save" at bounding box center [788, 23] width 45 height 31
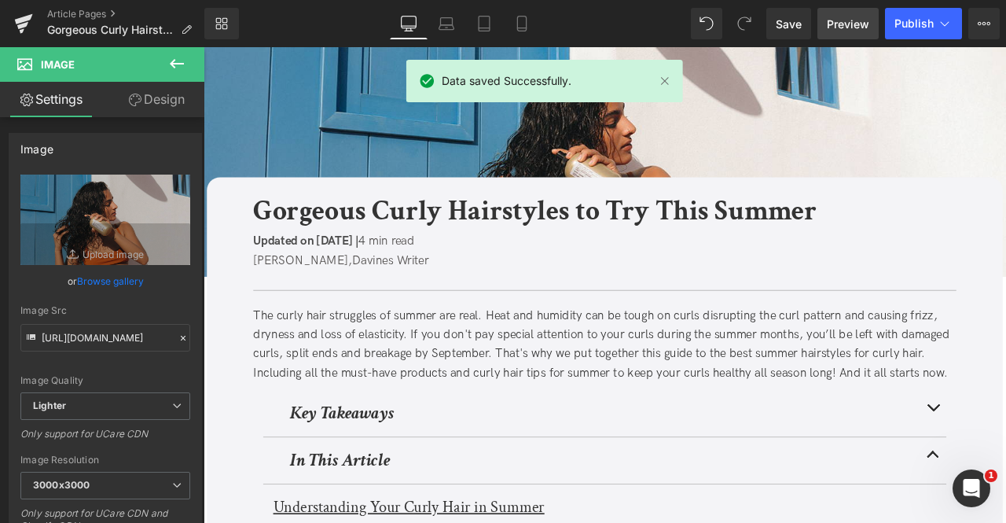
click at [838, 20] on span "Preview" at bounding box center [848, 24] width 42 height 17
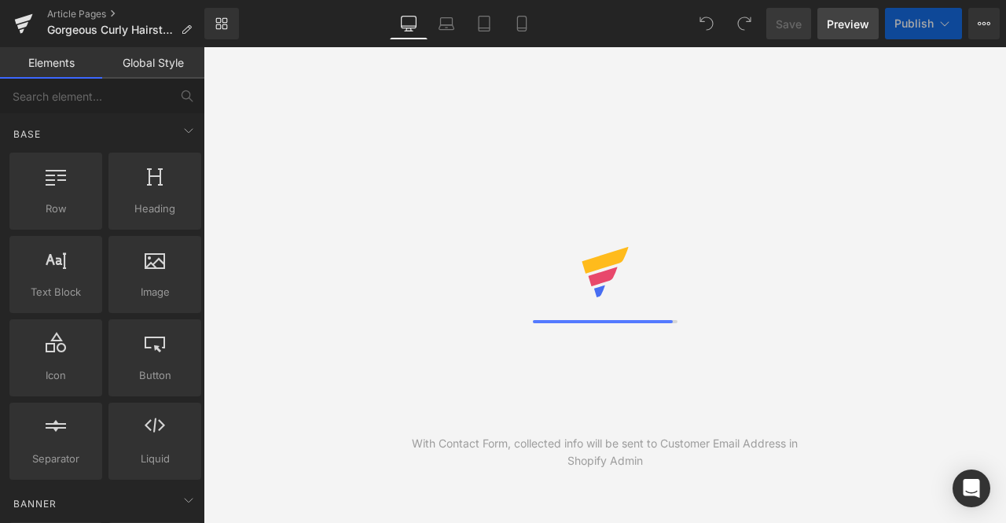
click at [863, 24] on span "Preview" at bounding box center [848, 24] width 42 height 17
